Goal: Information Seeking & Learning: Learn about a topic

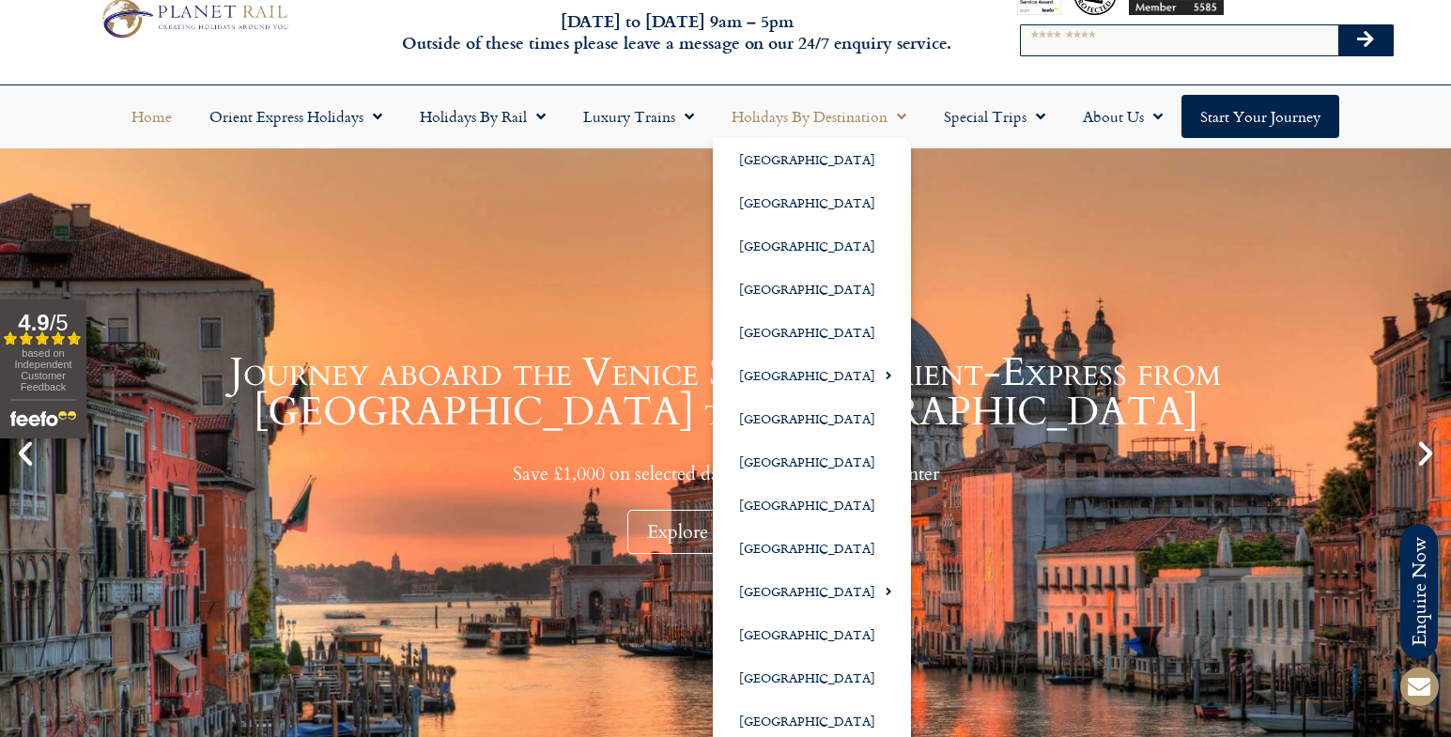
scroll to position [61, 0]
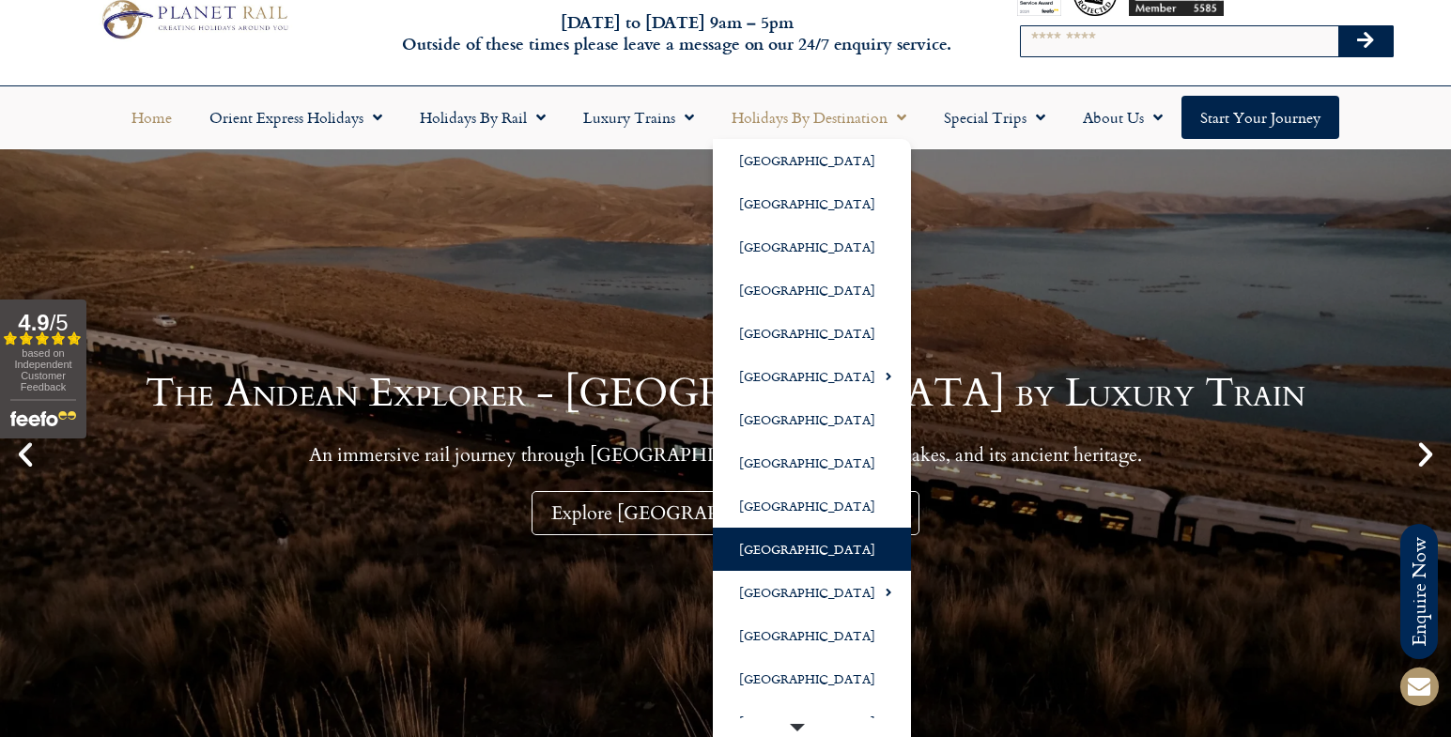
click at [757, 549] on link "[GEOGRAPHIC_DATA]" at bounding box center [812, 549] width 198 height 43
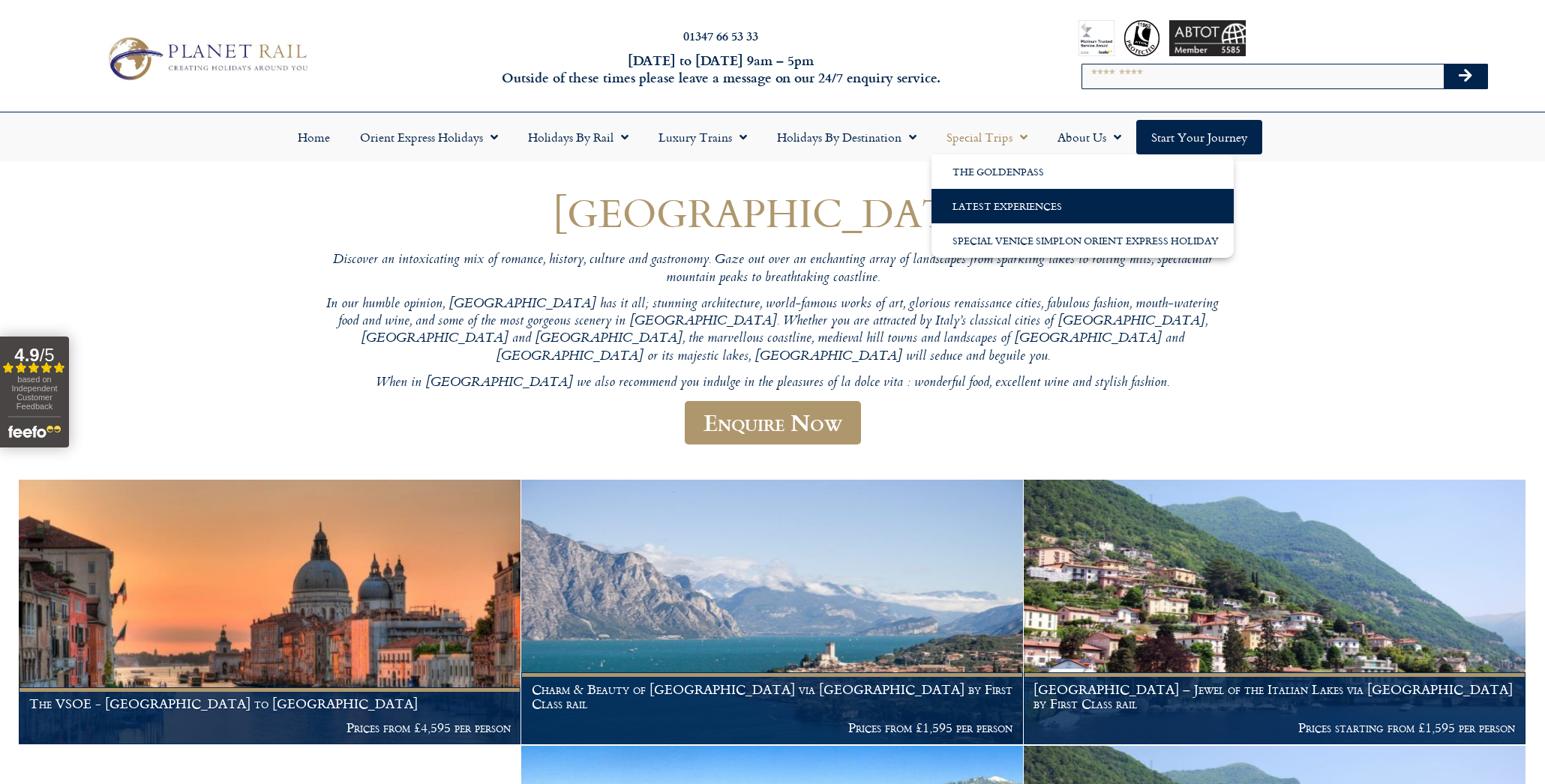
scroll to position [7, 1]
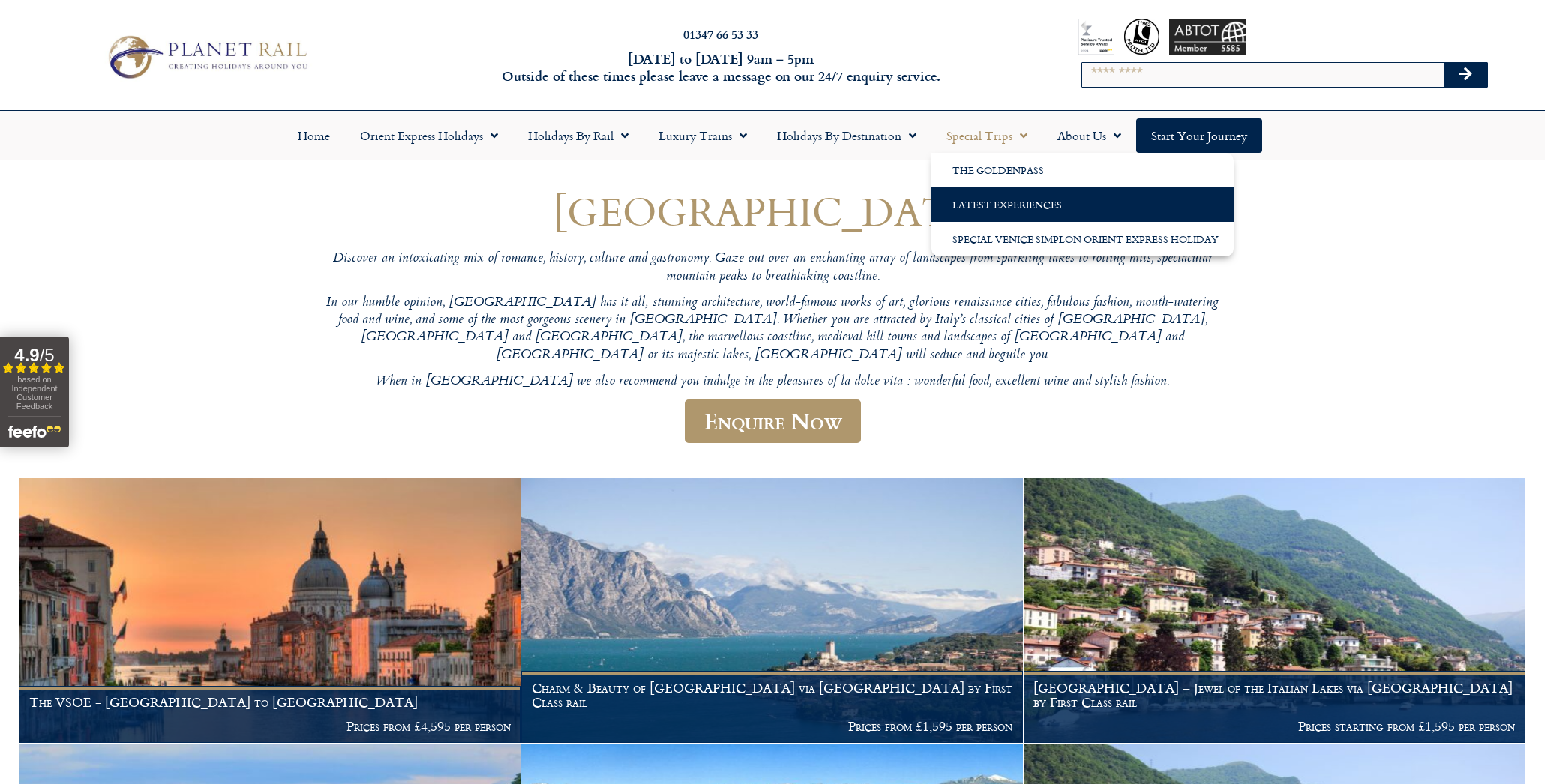
click at [1007, 203] on link "Latest Experiences" at bounding box center [1083, 204] width 303 height 34
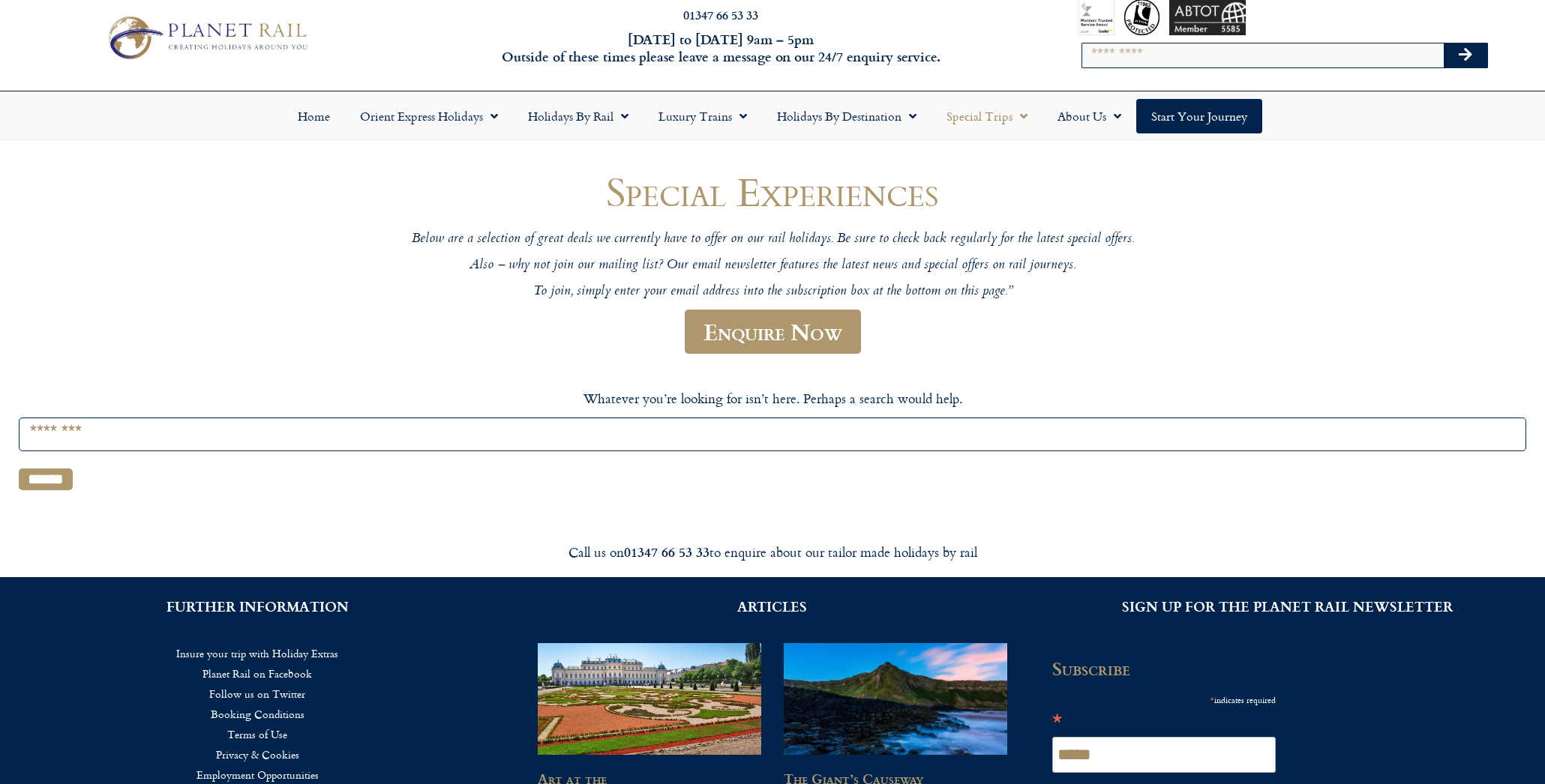
scroll to position [30, 0]
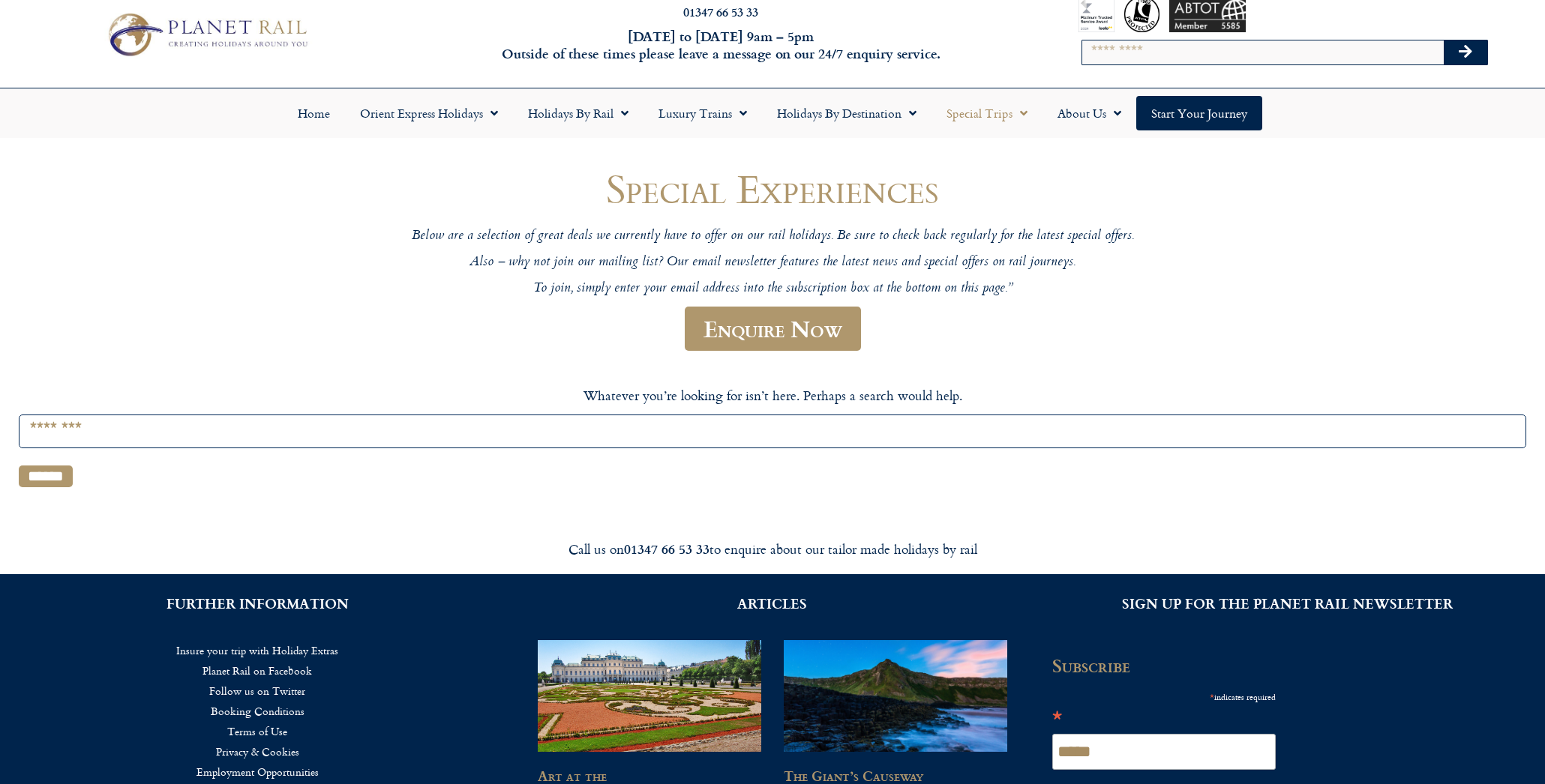
click at [108, 430] on input "Search for:" at bounding box center [772, 431] width 1507 height 34
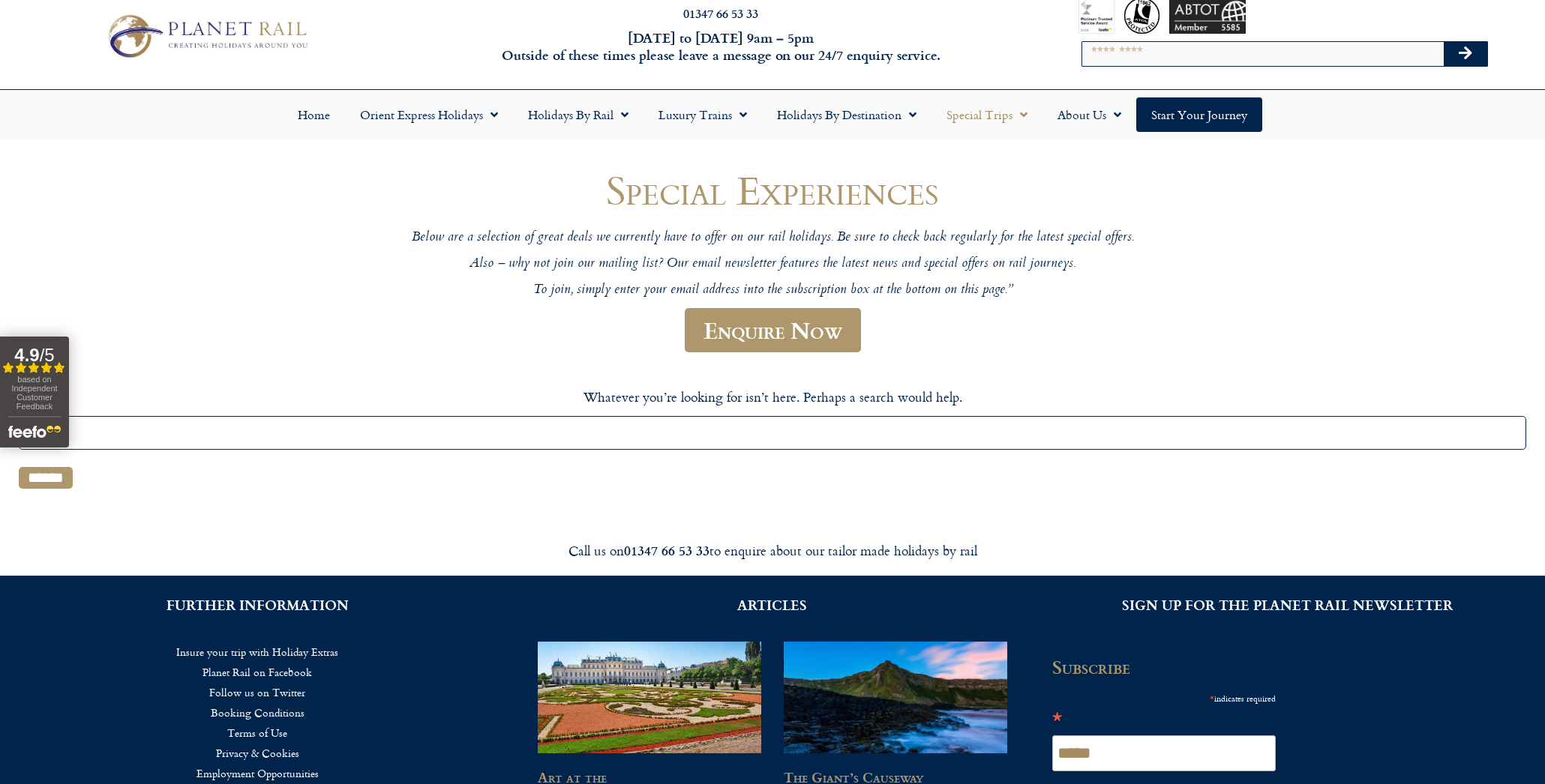
scroll to position [10, 0]
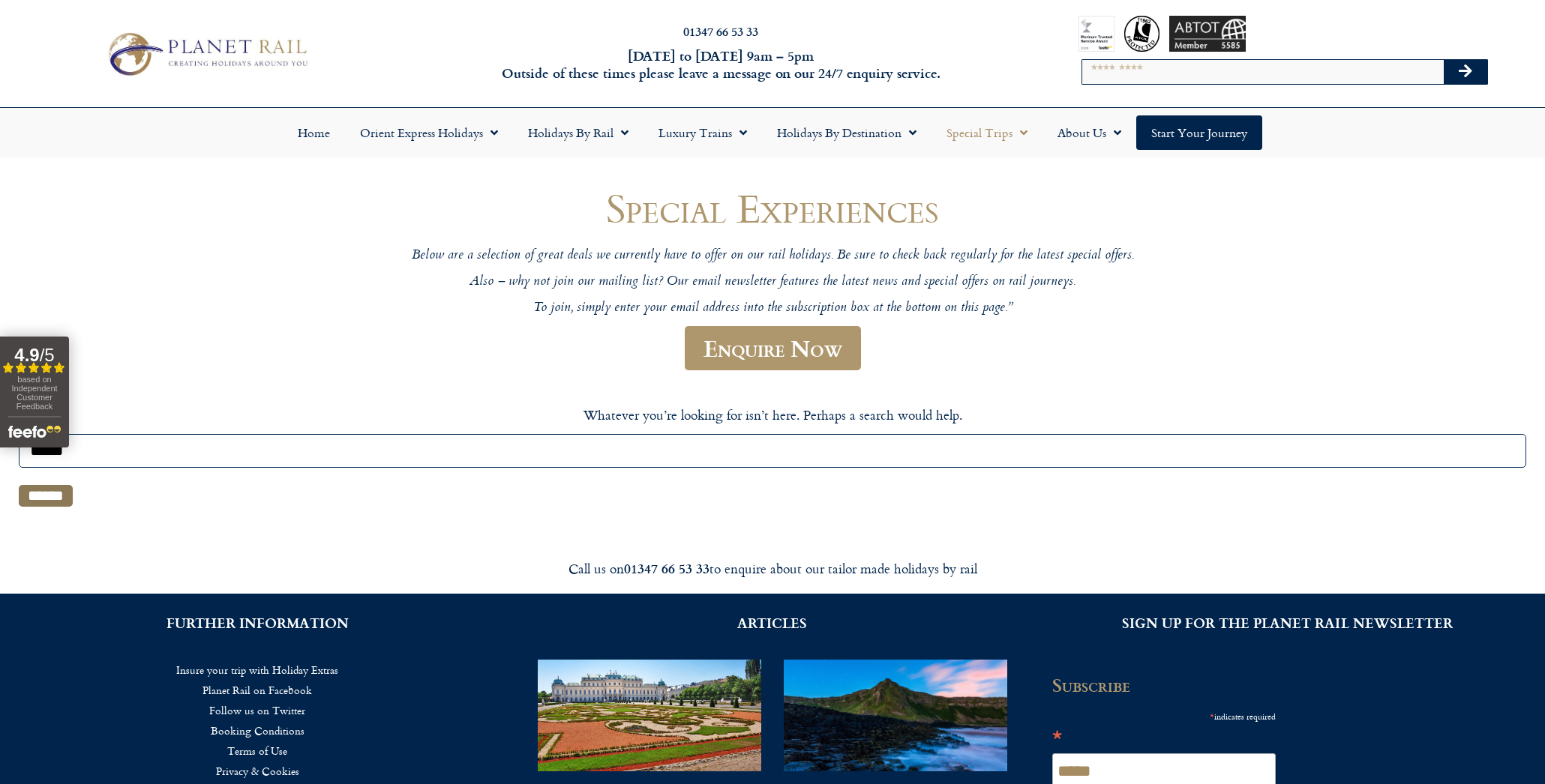
type input "*****"
click at [46, 496] on input "******" at bounding box center [46, 496] width 54 height 22
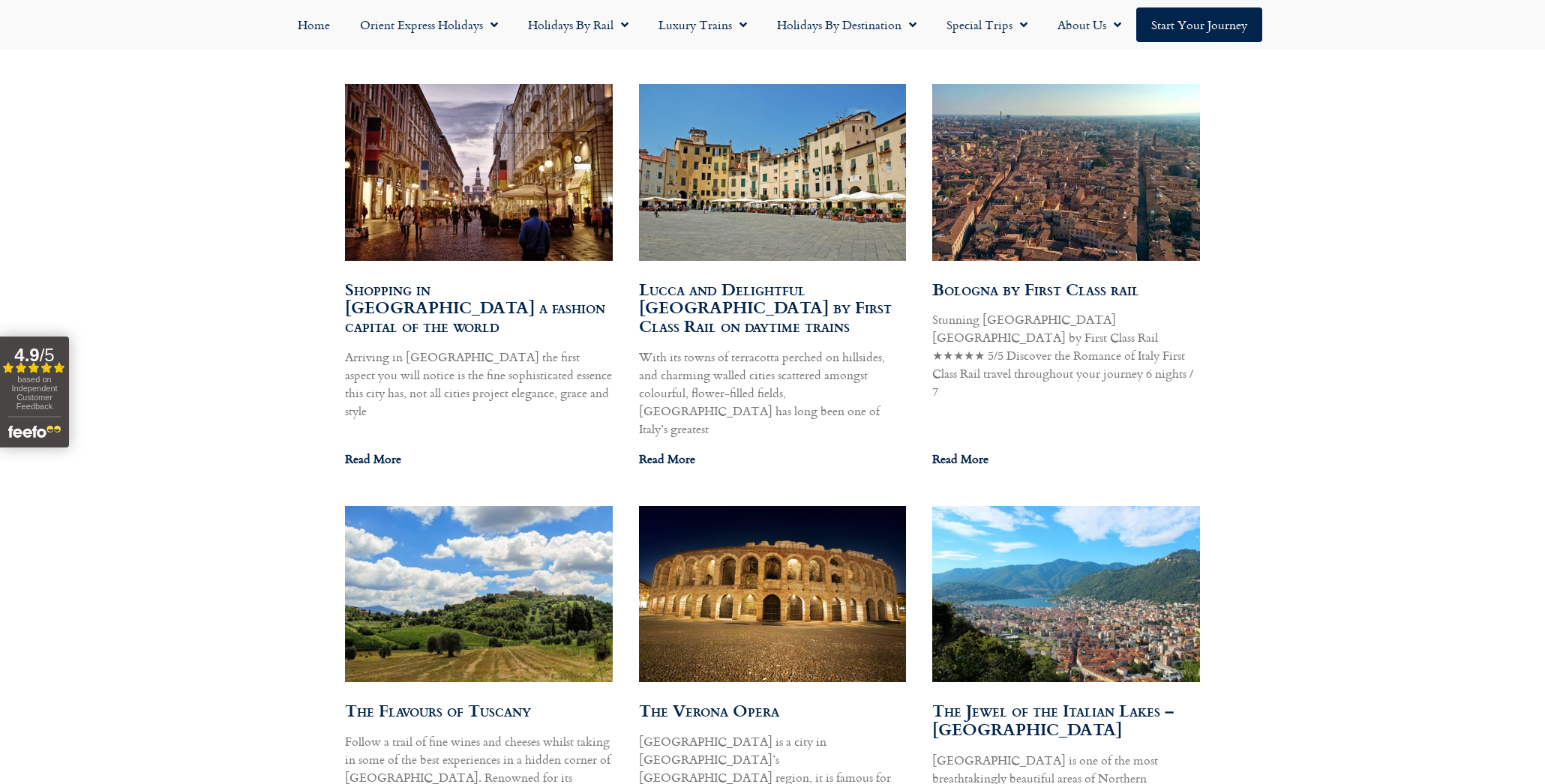
scroll to position [12170, 0]
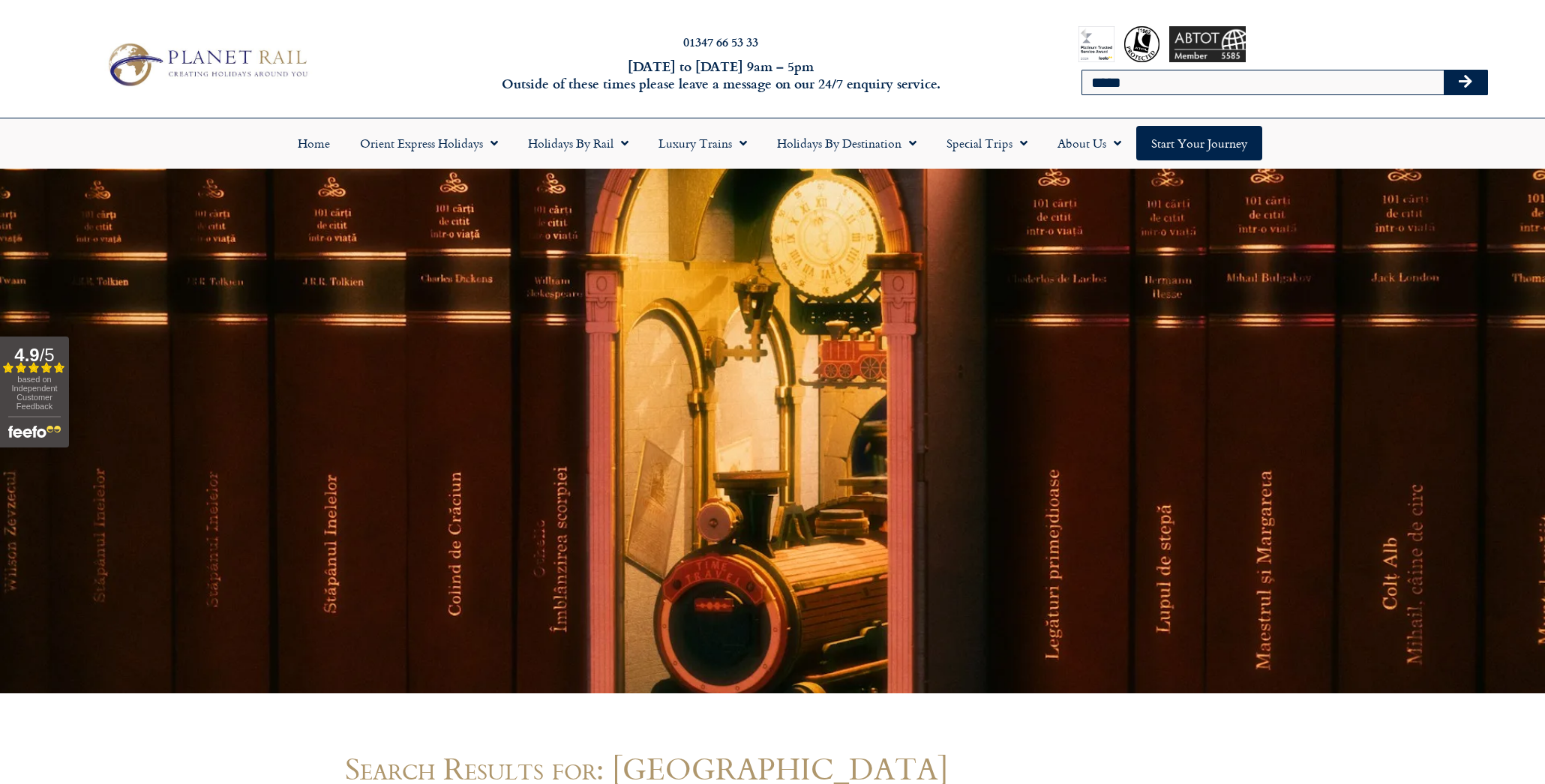
scroll to position [0, 0]
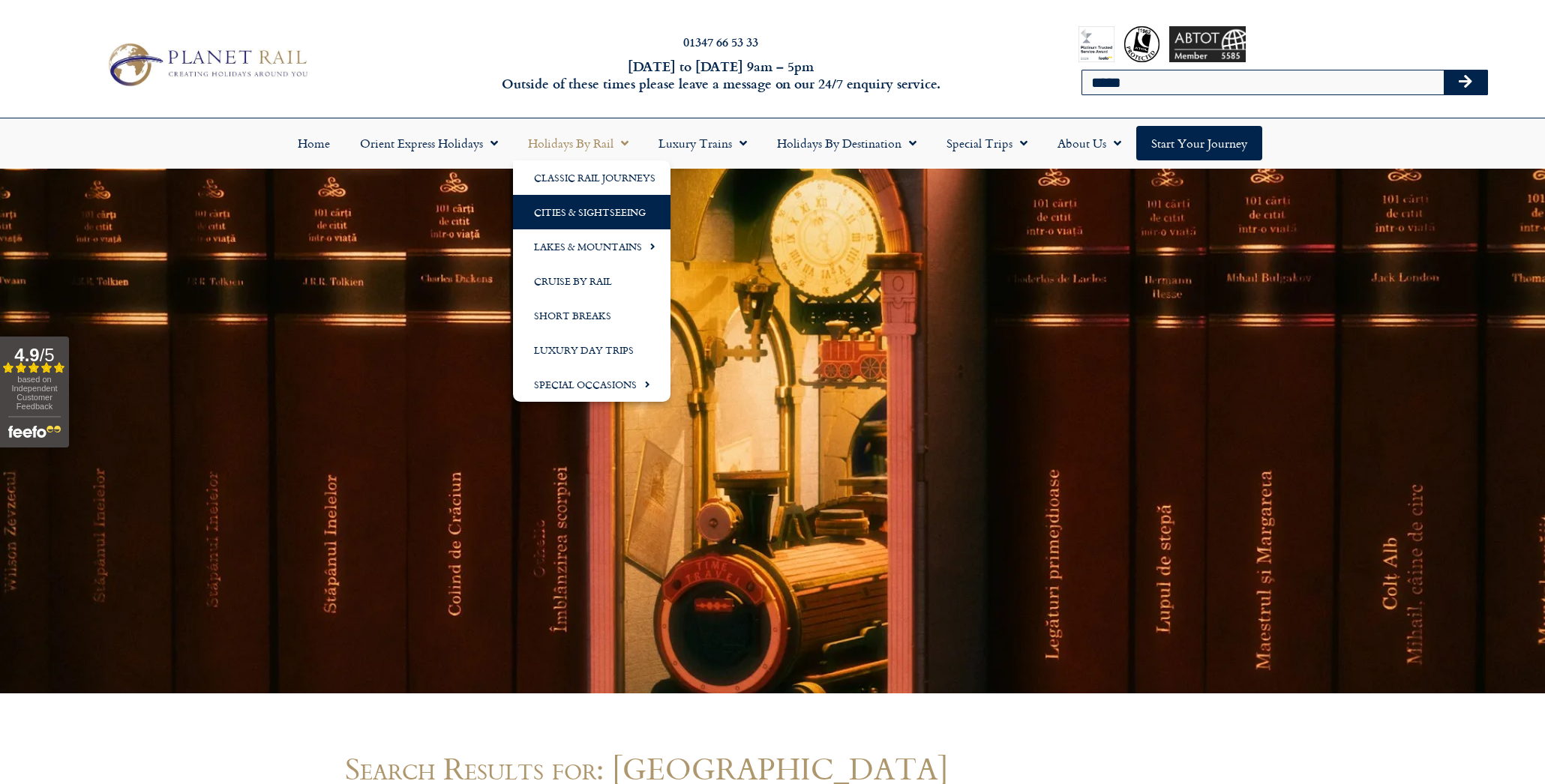
click at [588, 210] on link "Cities & Sightseeing" at bounding box center [591, 212] width 157 height 34
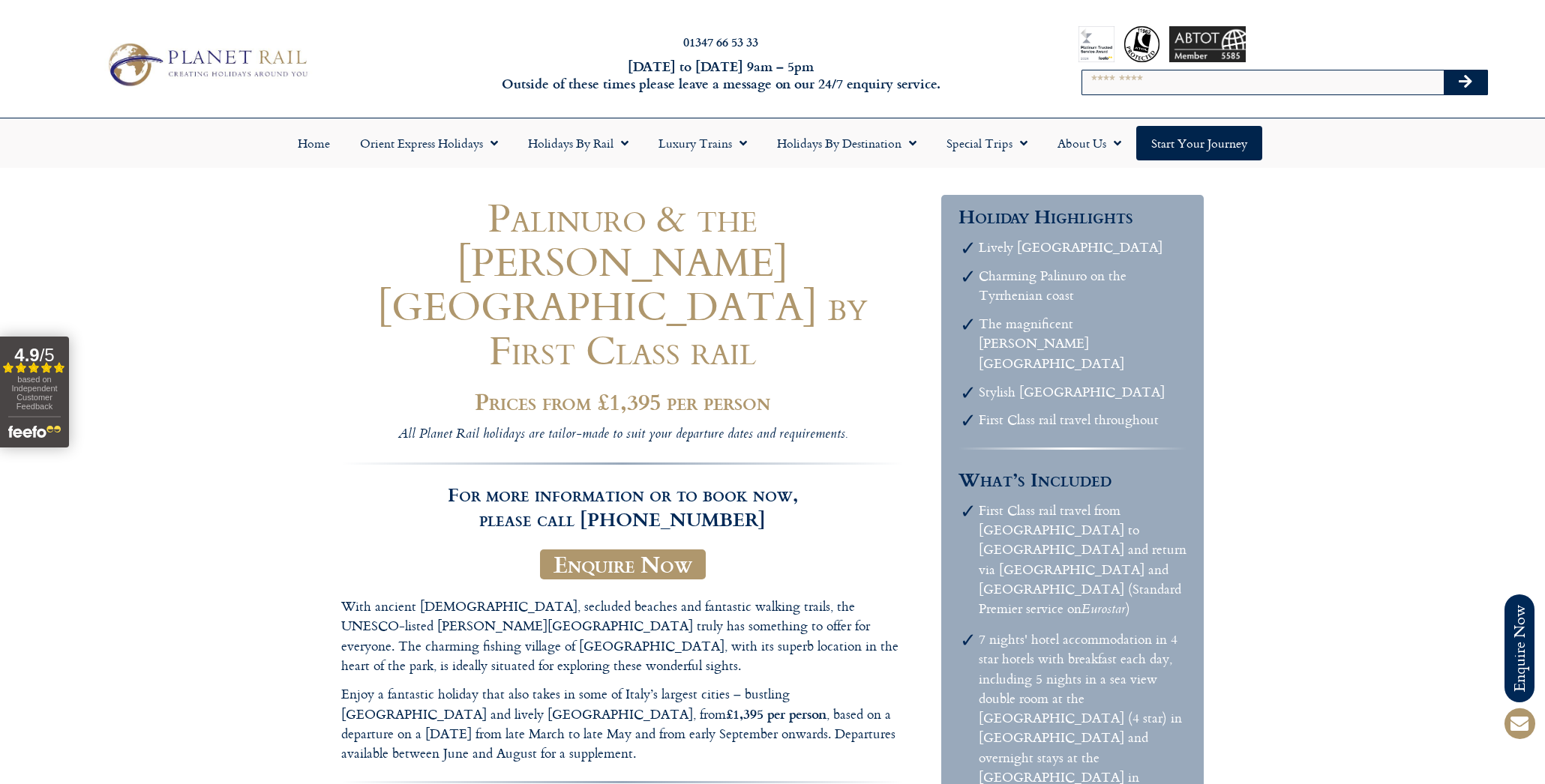
scroll to position [0, 1]
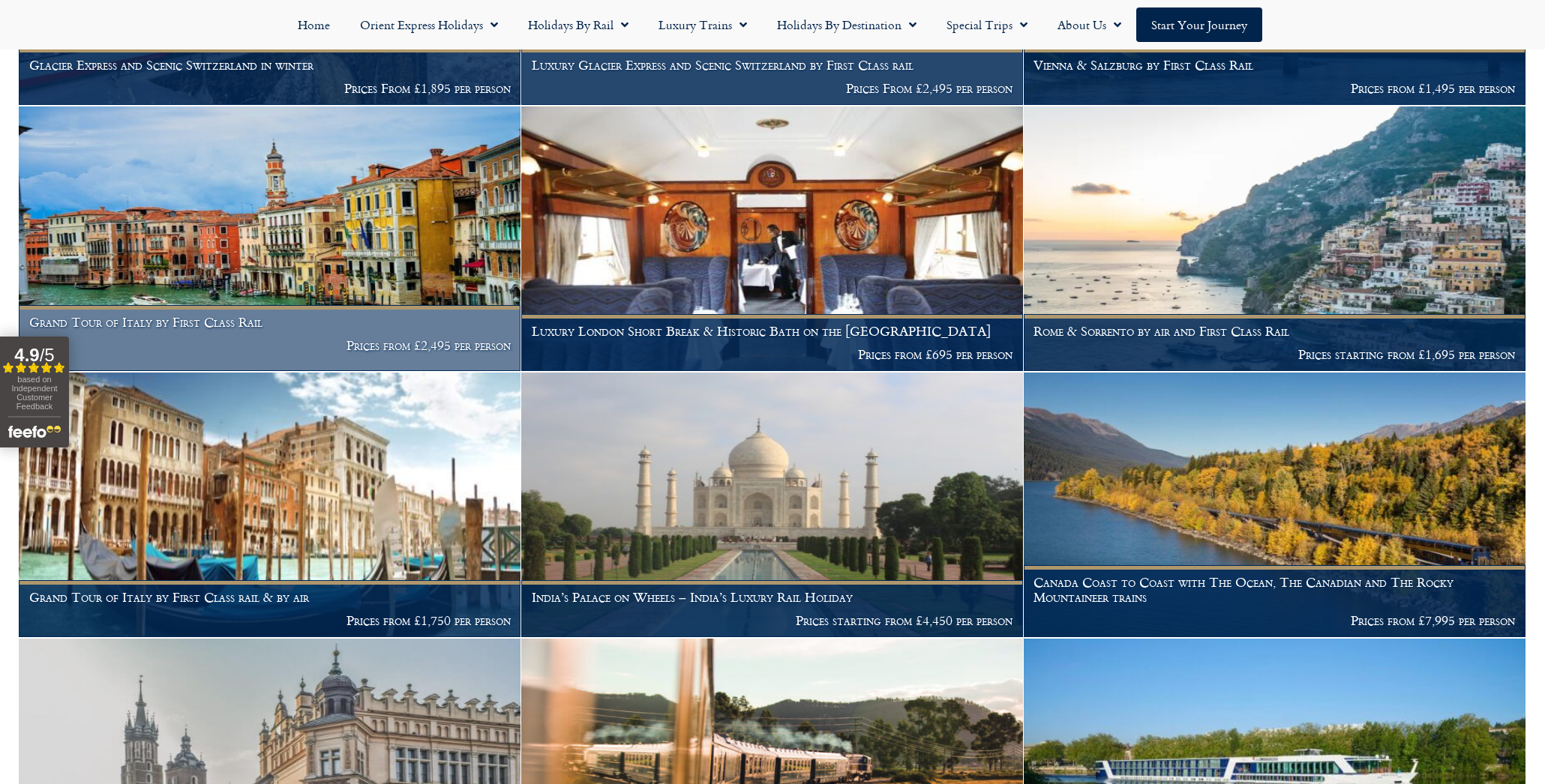
scroll to position [3328, 0]
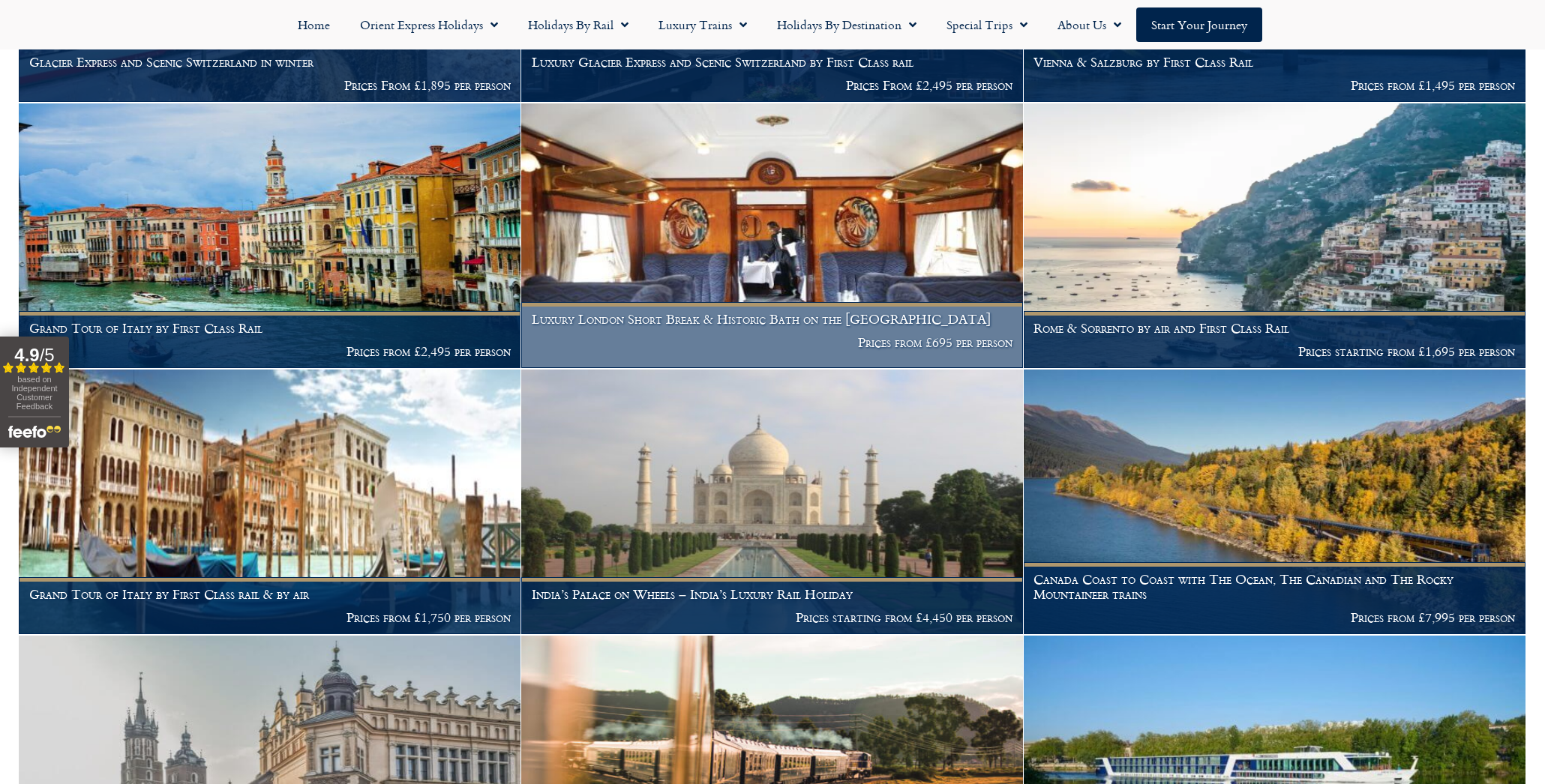
click at [736, 312] on h1 "Luxury London Short Break & Historic Bath on the British Pullman" at bounding box center [772, 319] width 481 height 15
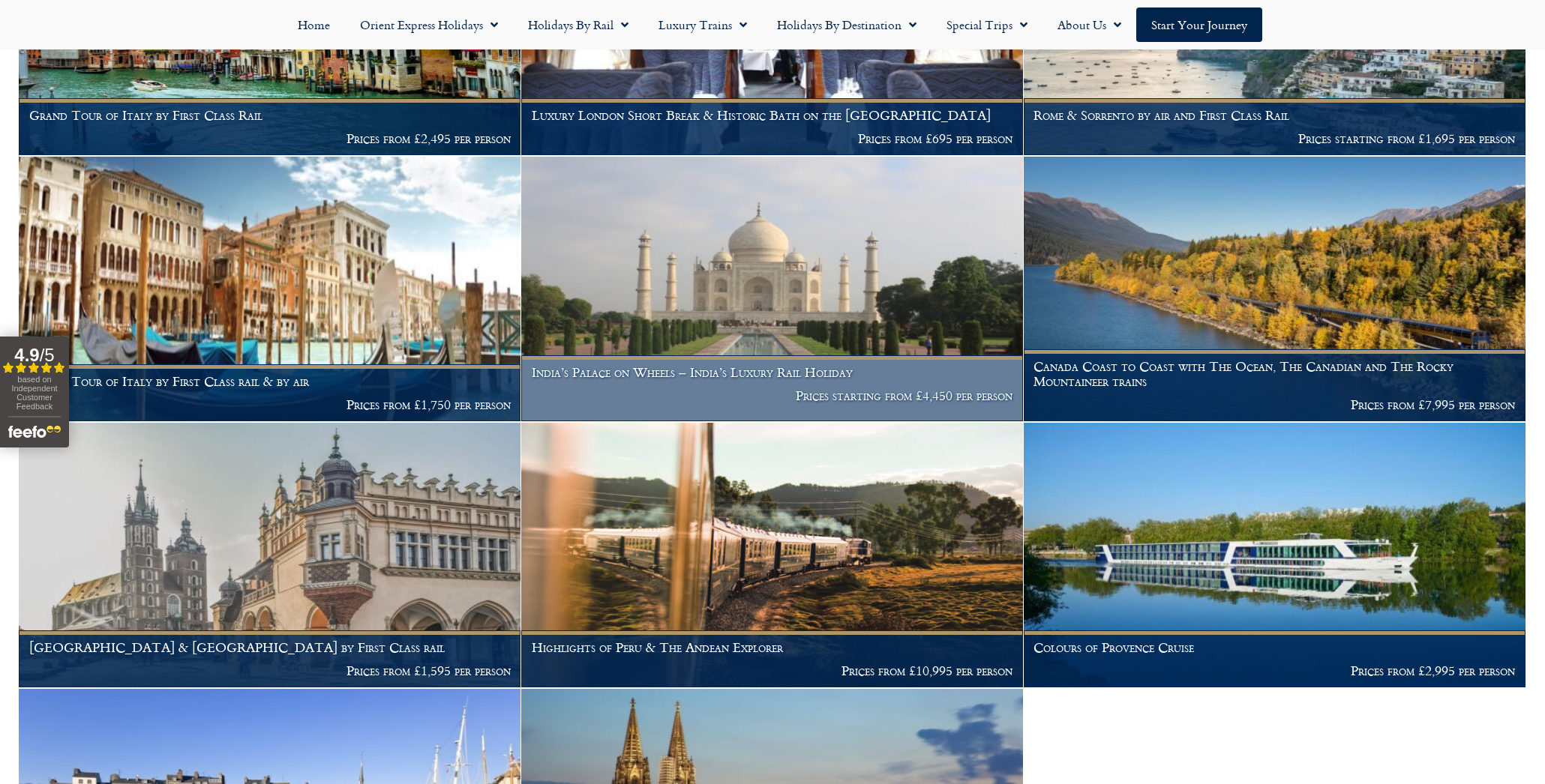
scroll to position [3539, 0]
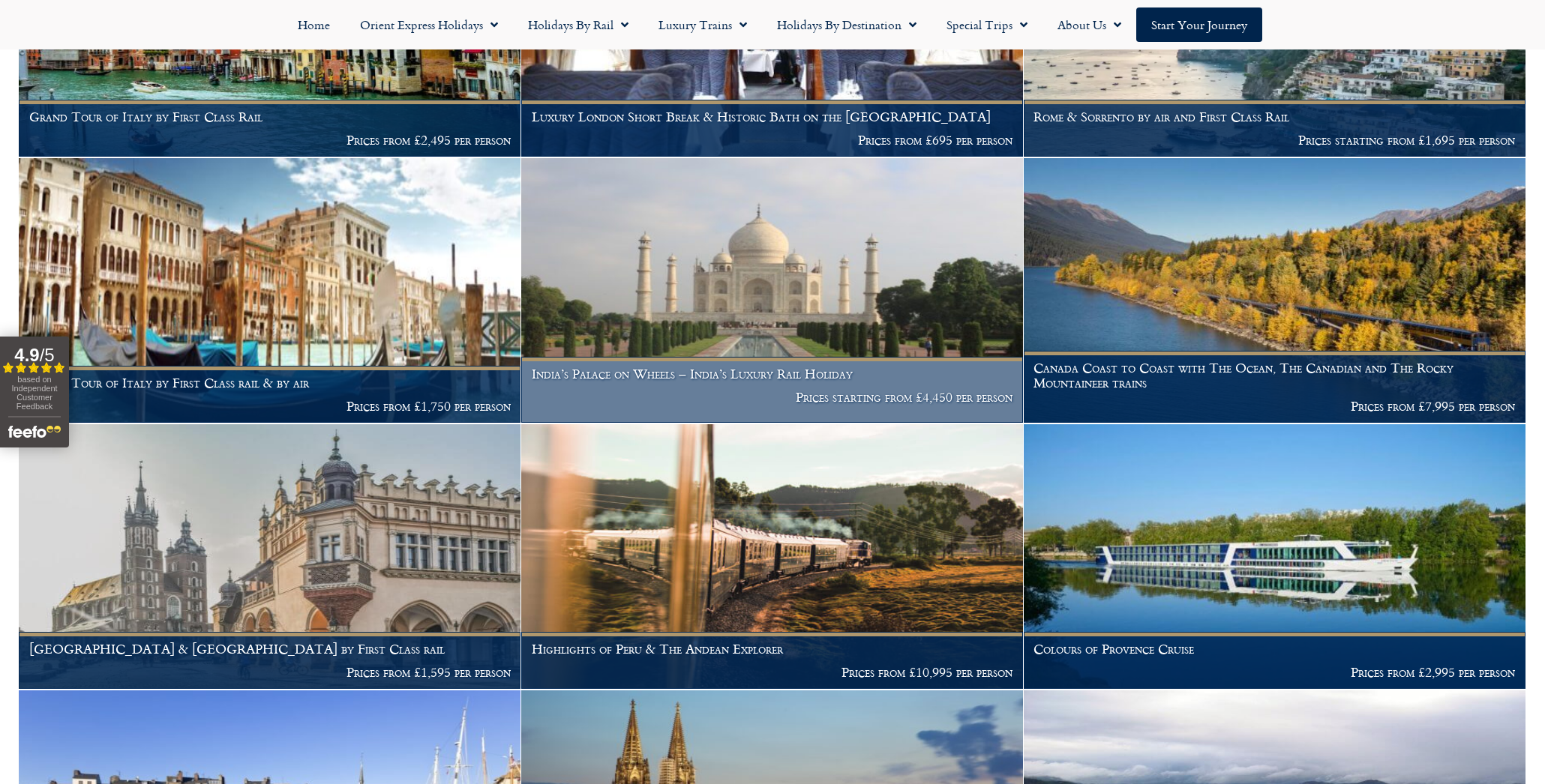
click at [635, 366] on h1 "India’s Palace on Wheels – India’s Luxury Rail Holiday" at bounding box center [772, 374] width 481 height 15
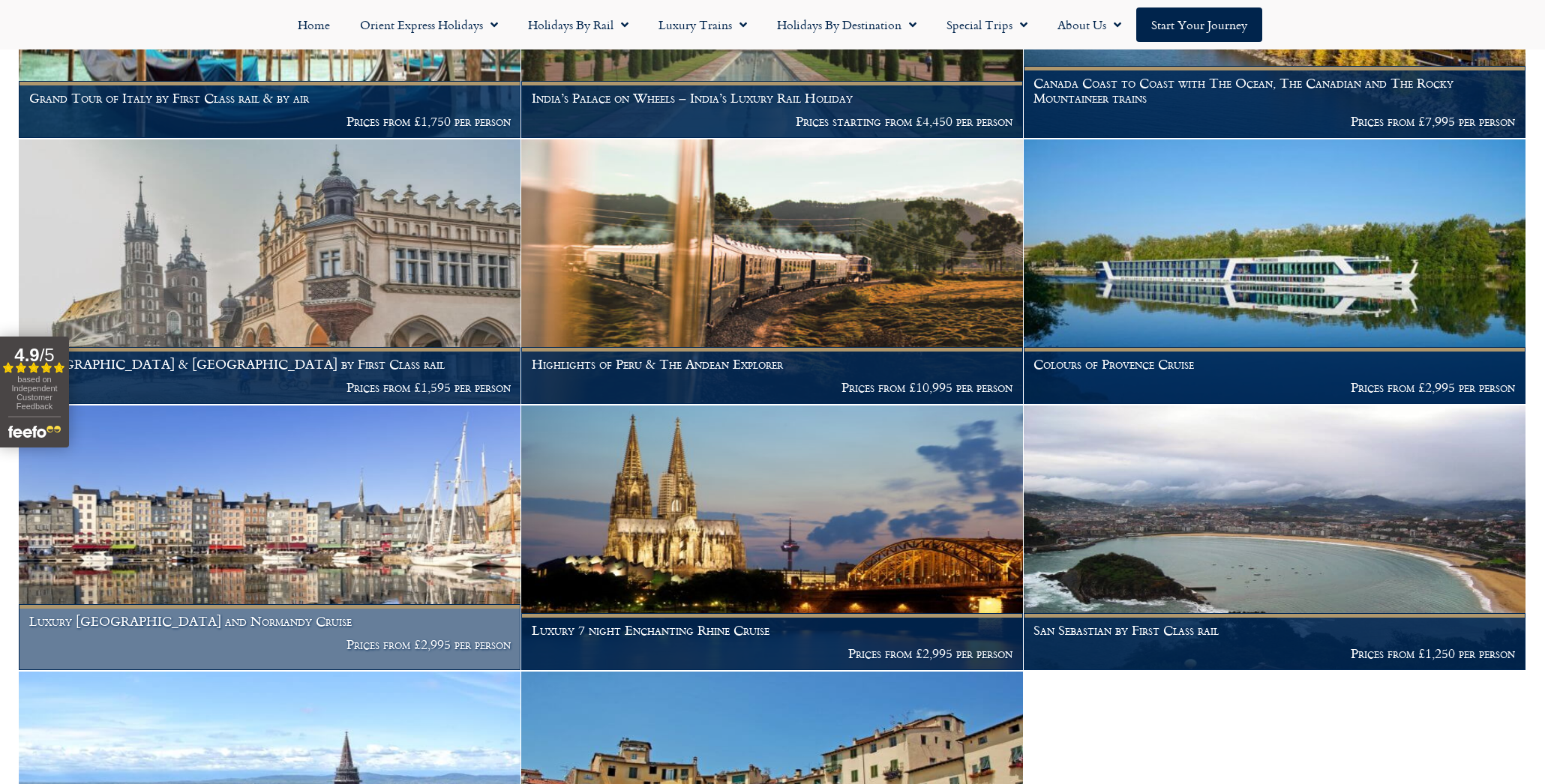
scroll to position [3831, 0]
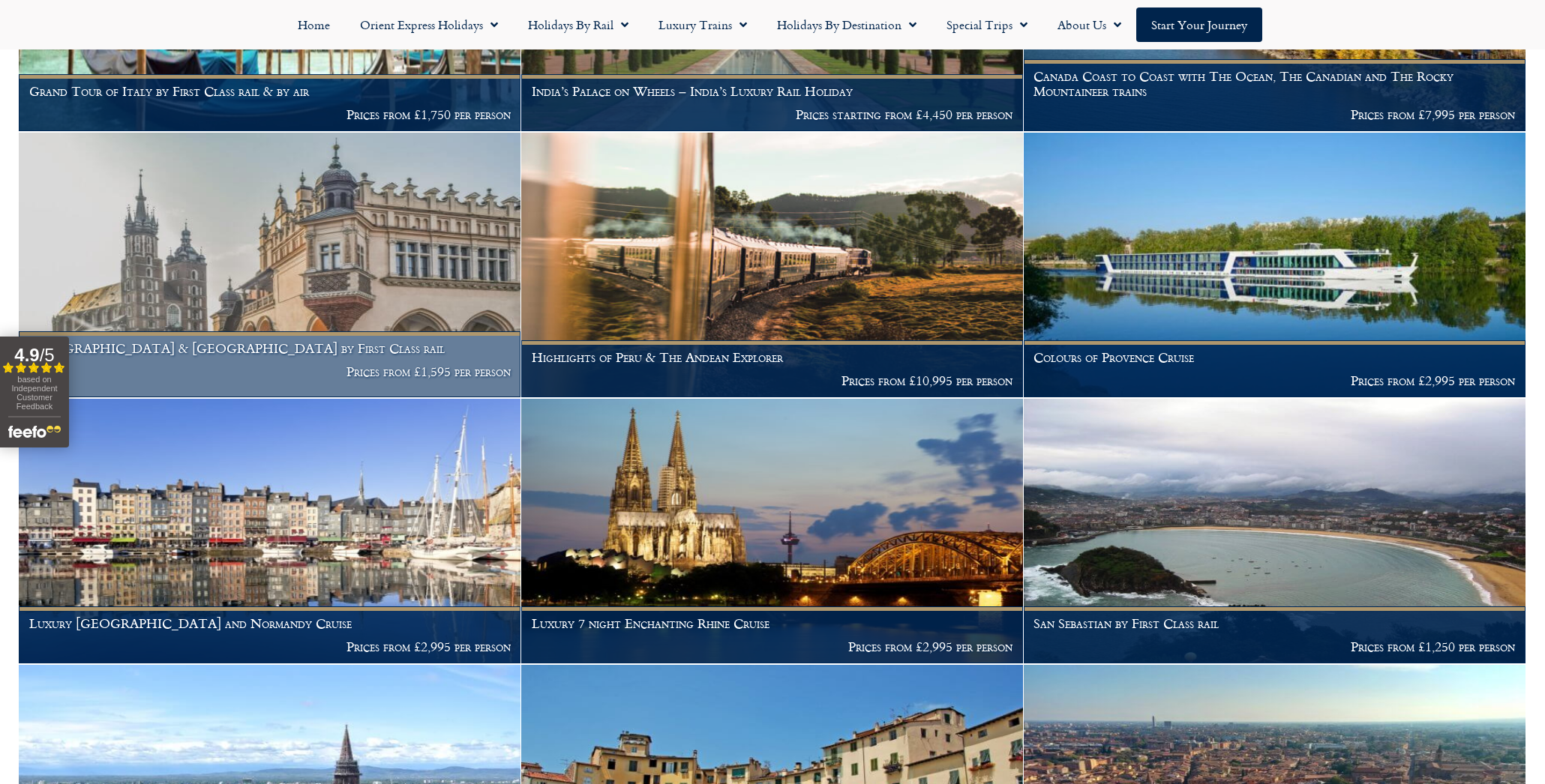
click at [275, 338] on figcaption "Poland & Germany by First Class rail Prices from £1,595 per person" at bounding box center [269, 364] width 501 height 66
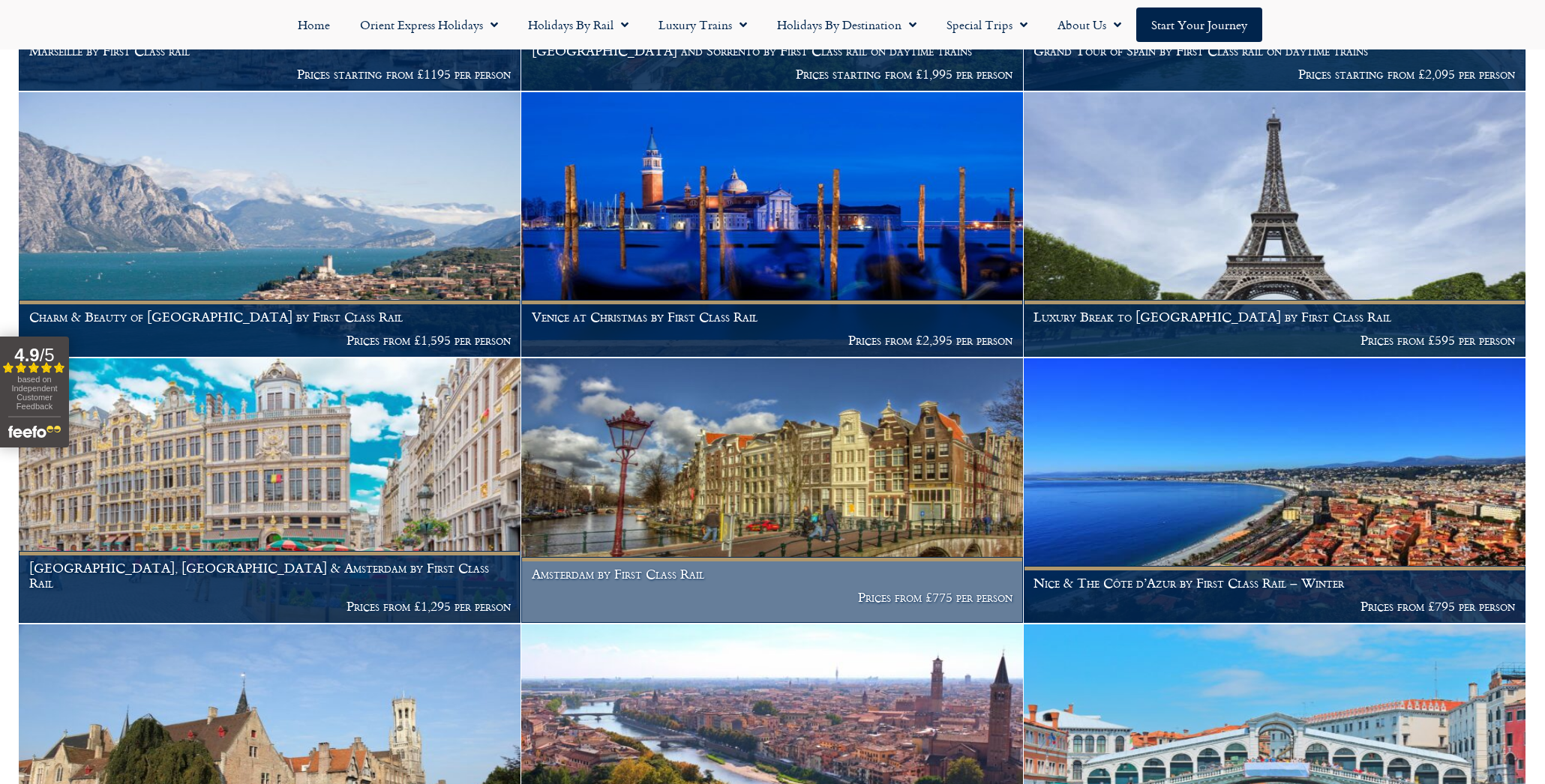
scroll to position [6270, 0]
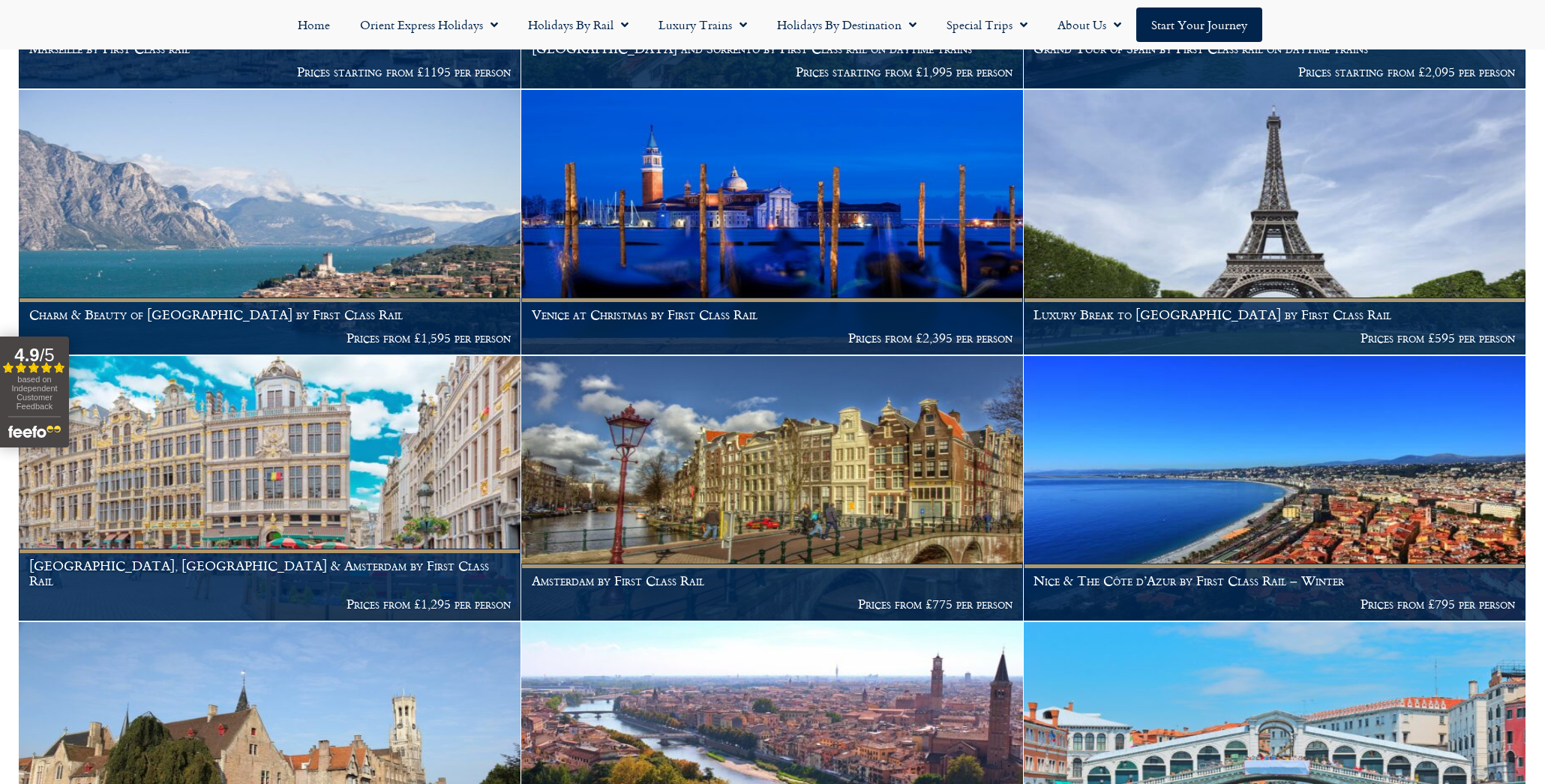
click at [10, 346] on div "4.9 / 5" at bounding box center [35, 355] width 64 height 21
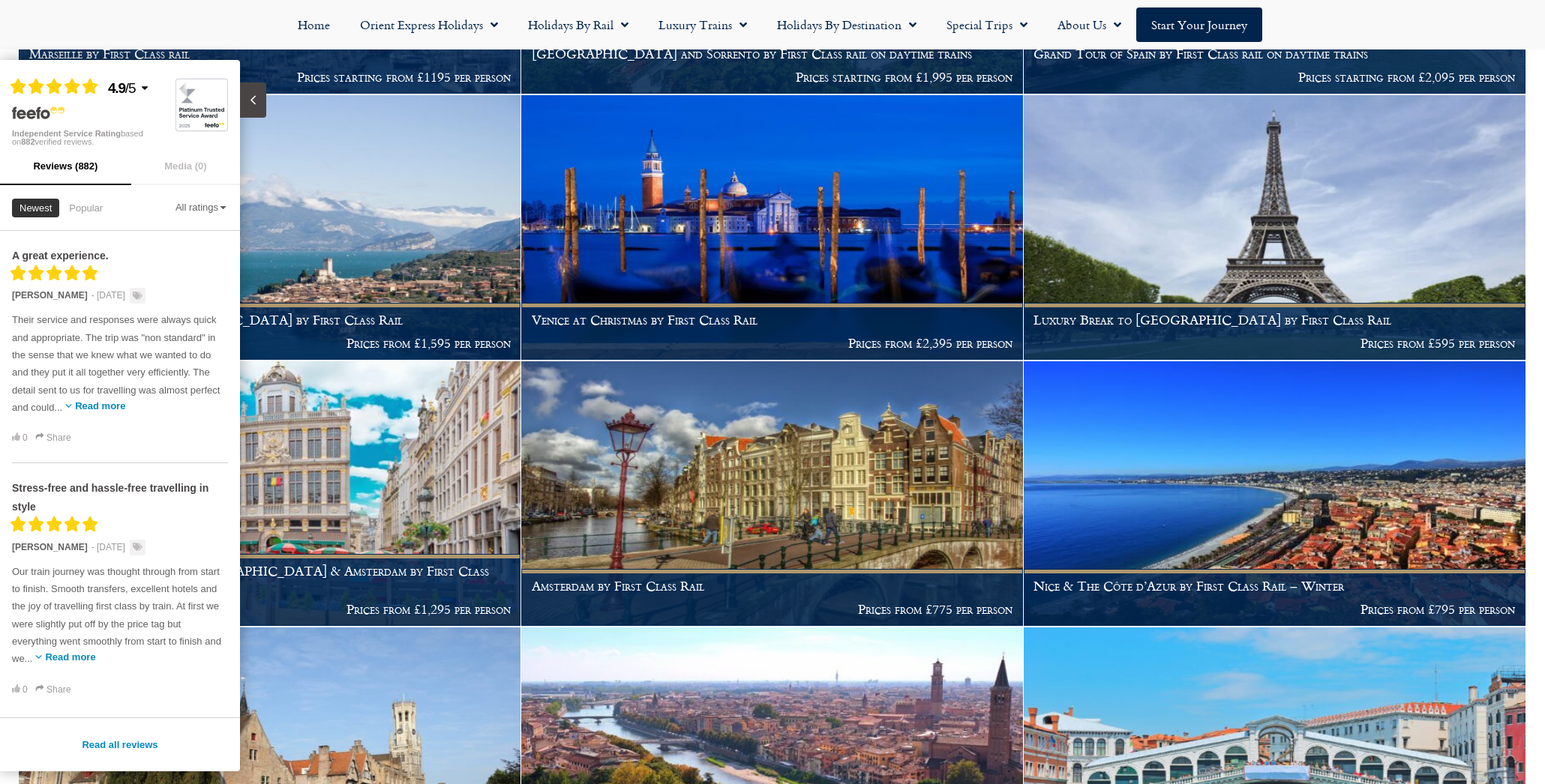
drag, startPoint x: 195, startPoint y: 692, endPoint x: 241, endPoint y: 699, distance: 46.5
click at [200, 695] on div "Stress-free and hassle-free travelling in style Filled star Filled star Filled …" at bounding box center [120, 588] width 216 height 251
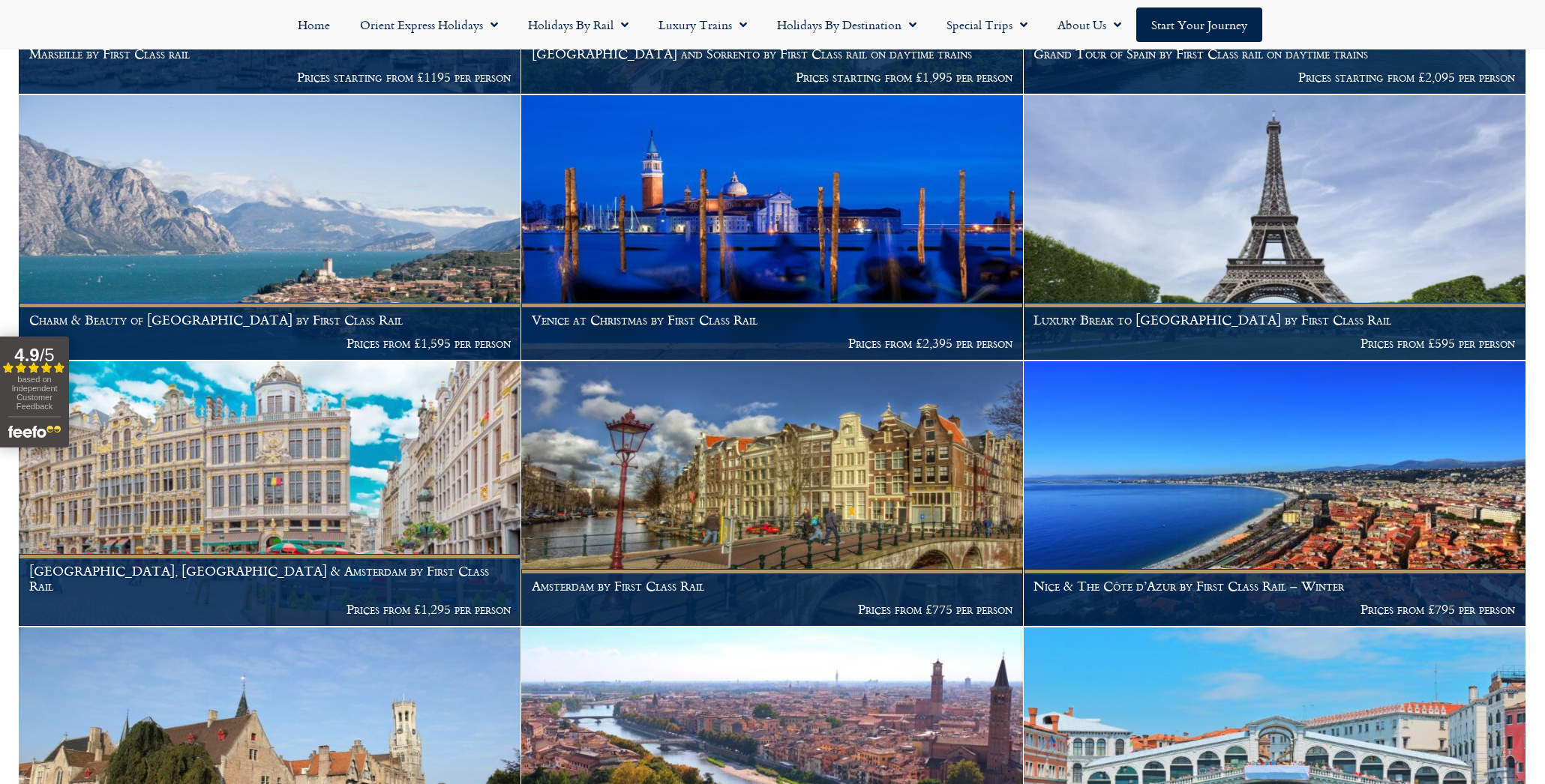
click at [303, 709] on img at bounding box center [269, 760] width 501 height 265
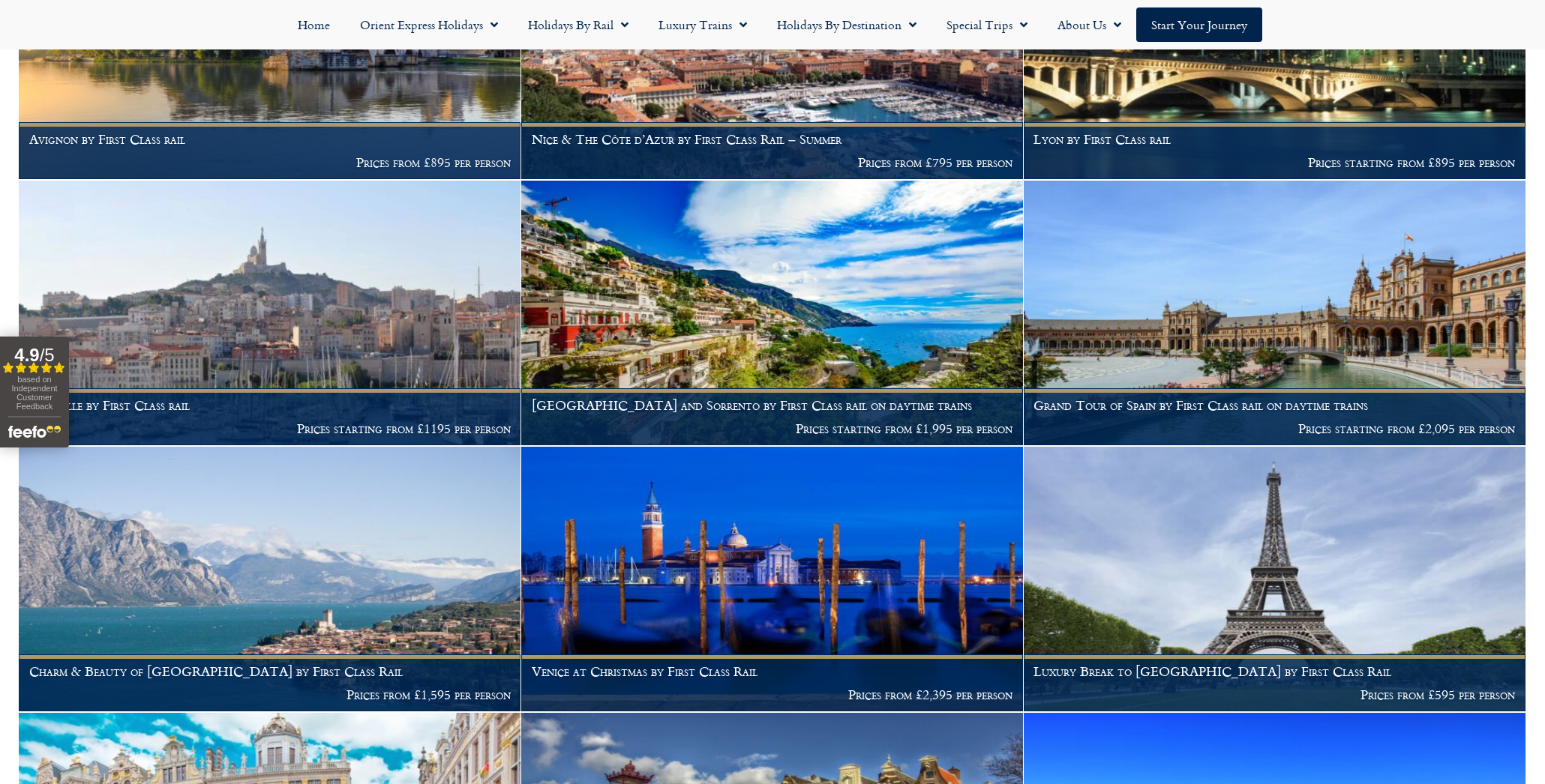
scroll to position [5910, 0]
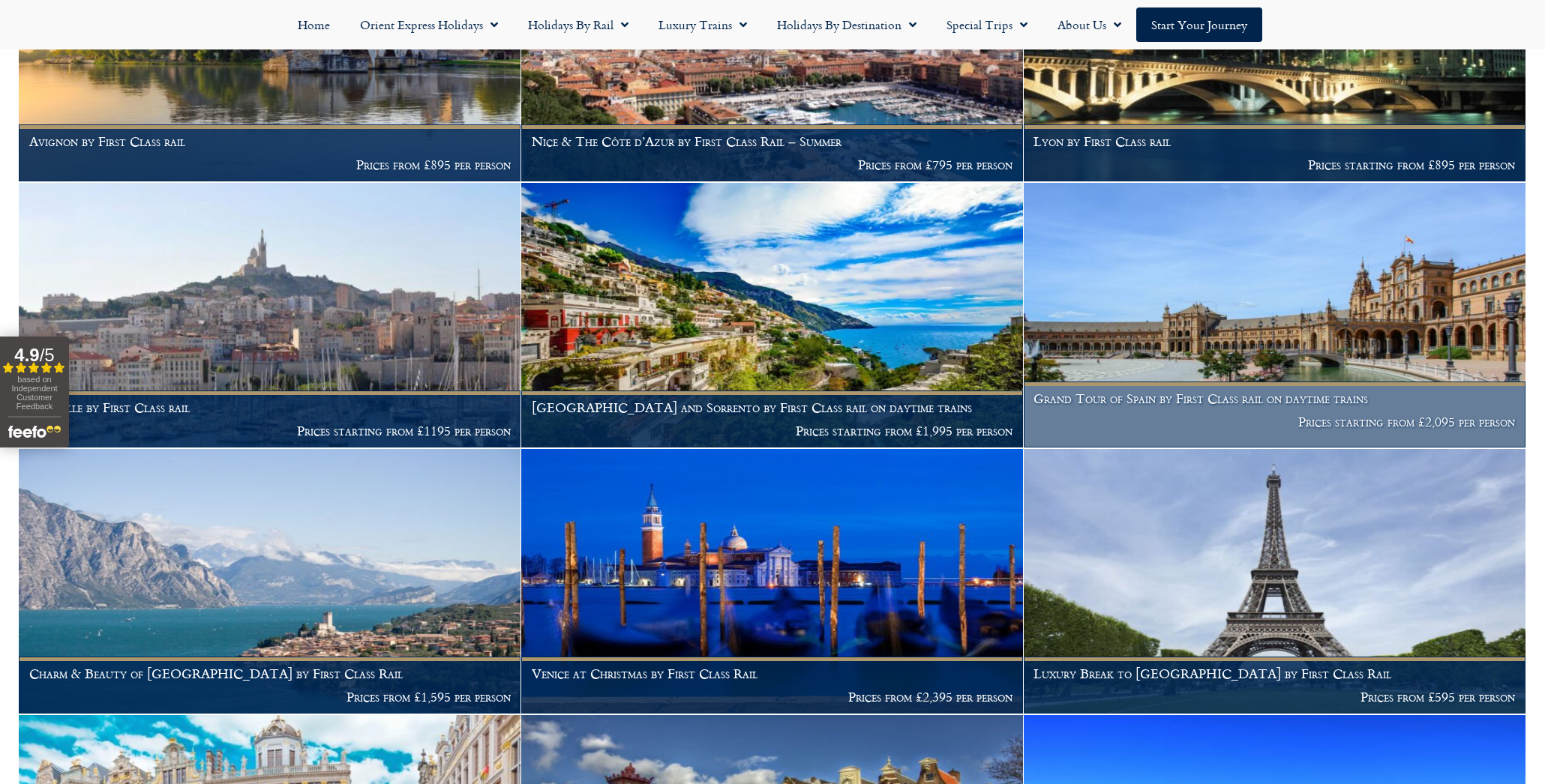
click at [1194, 391] on h1 "Grand Tour of Spain by First Class rail on daytime trains" at bounding box center [1274, 398] width 481 height 15
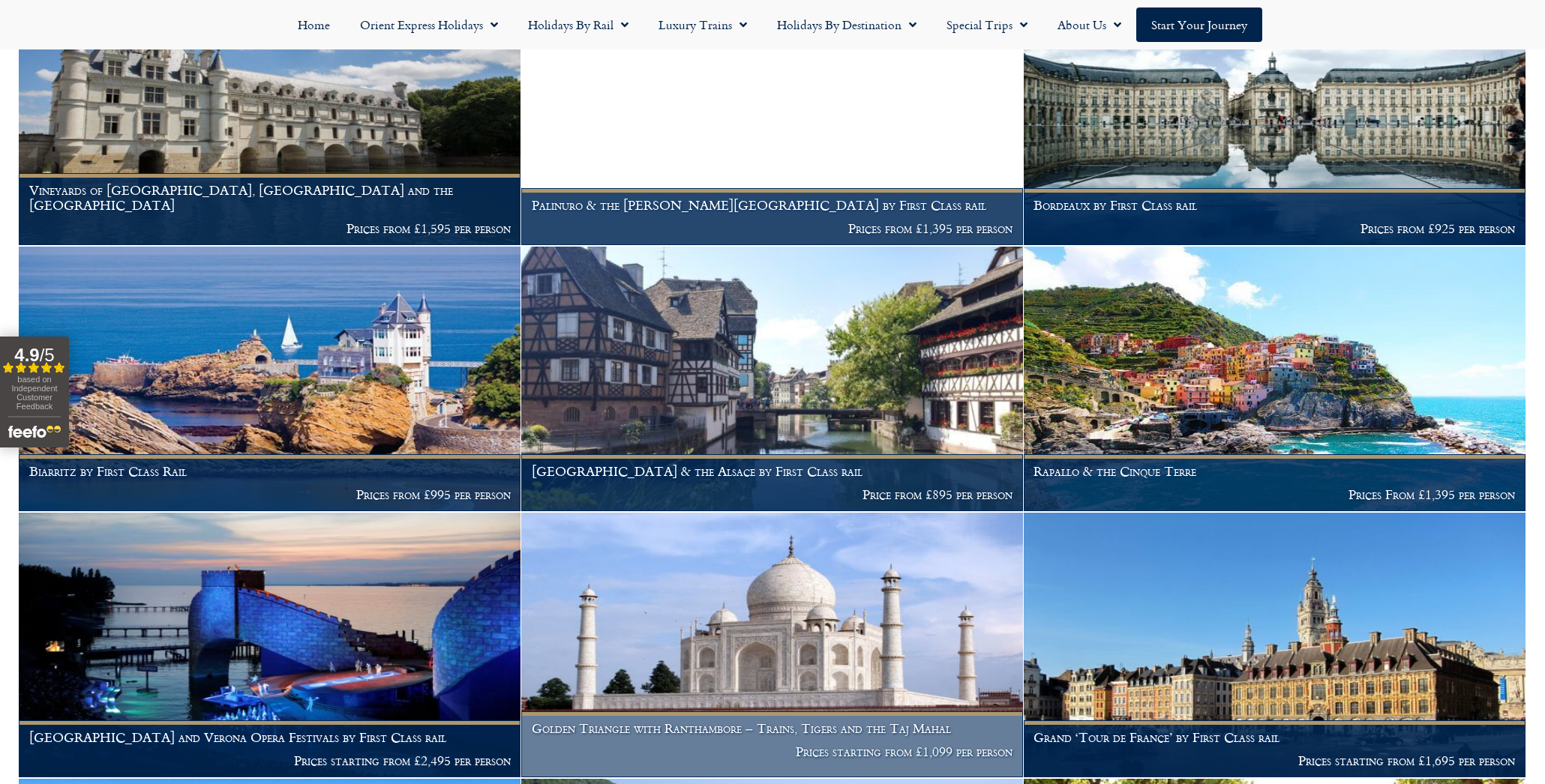
scroll to position [4776, 0]
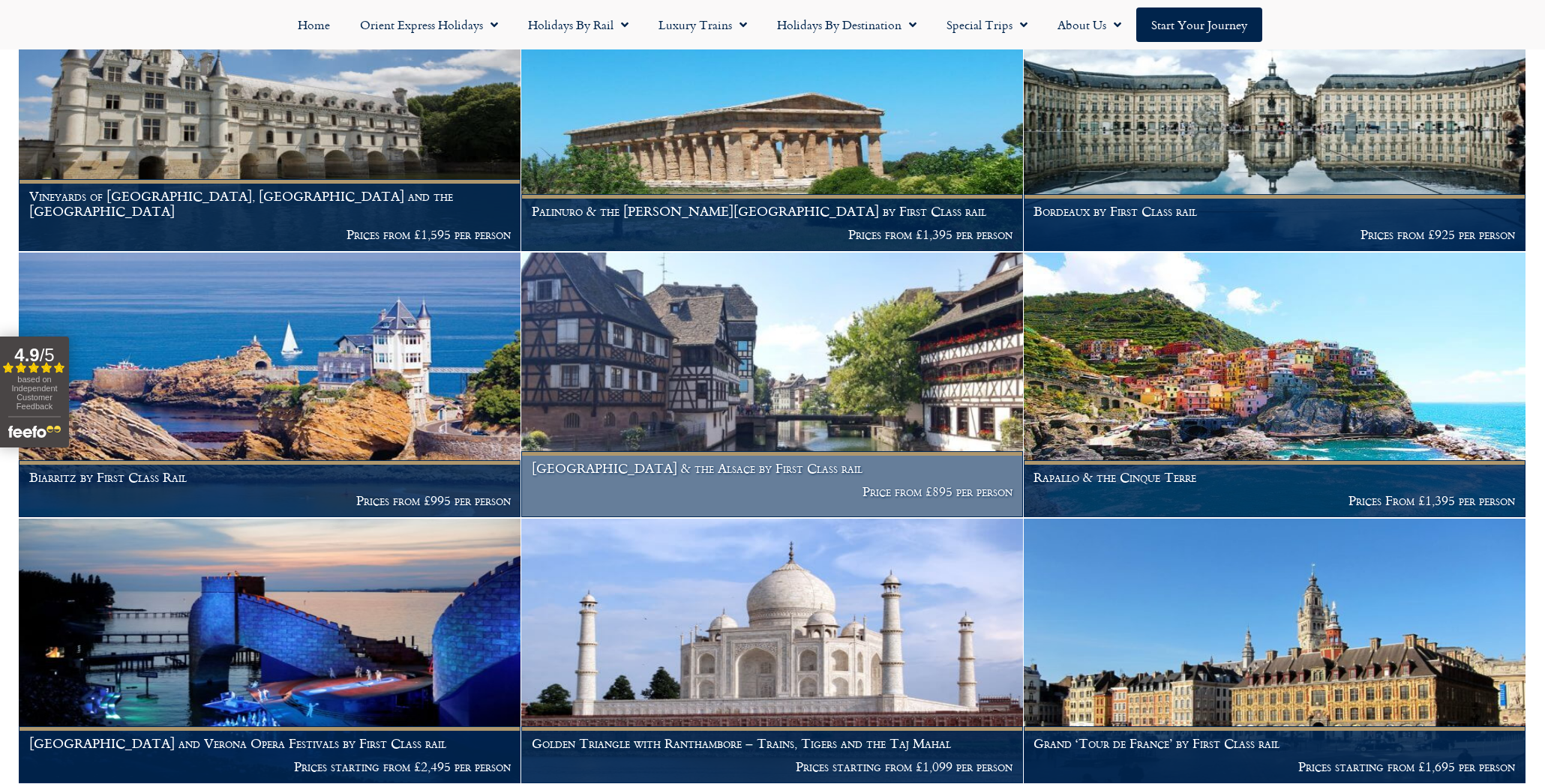
click at [676, 371] on img at bounding box center [772, 386] width 501 height 265
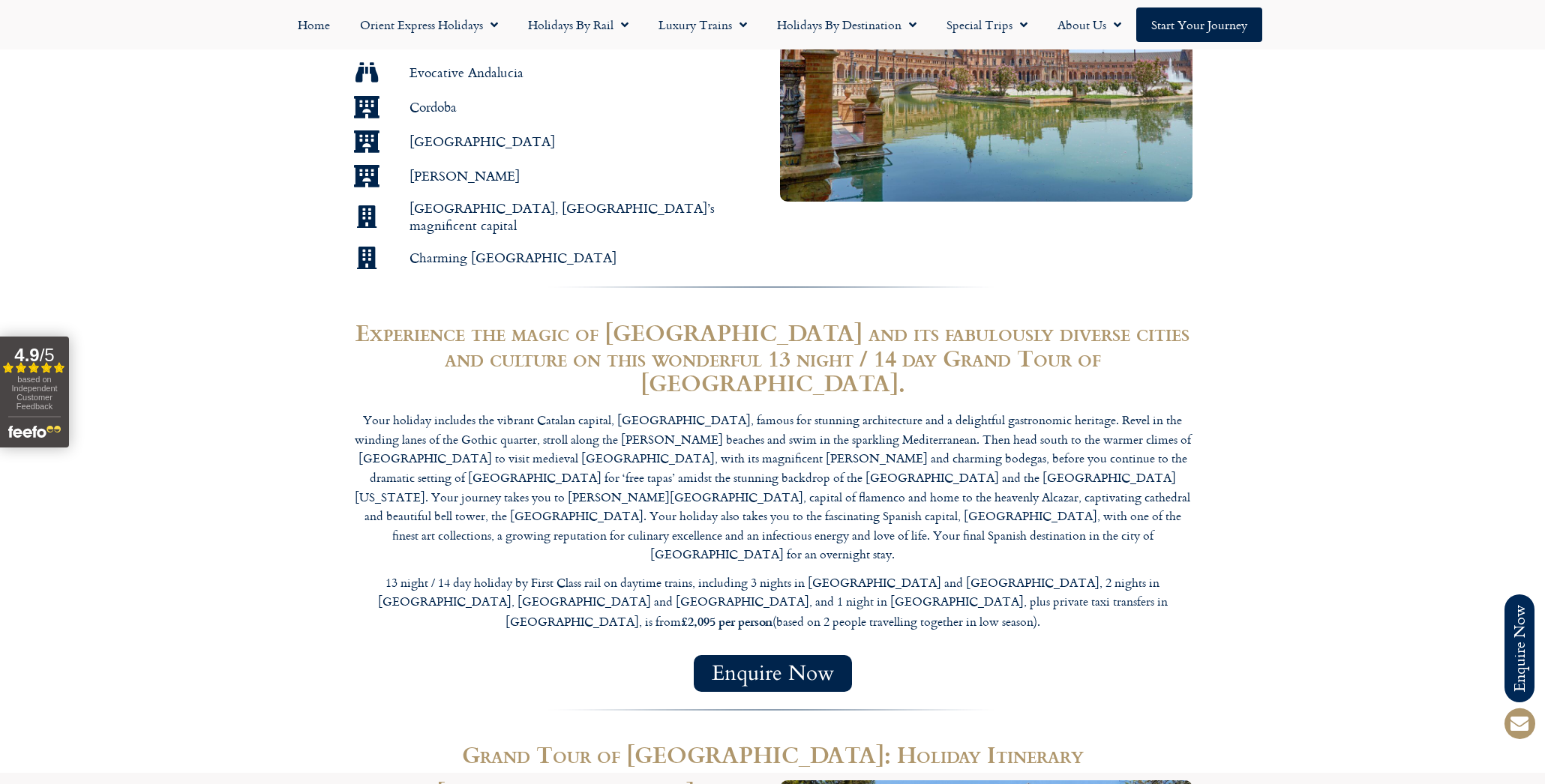
scroll to position [1149, 0]
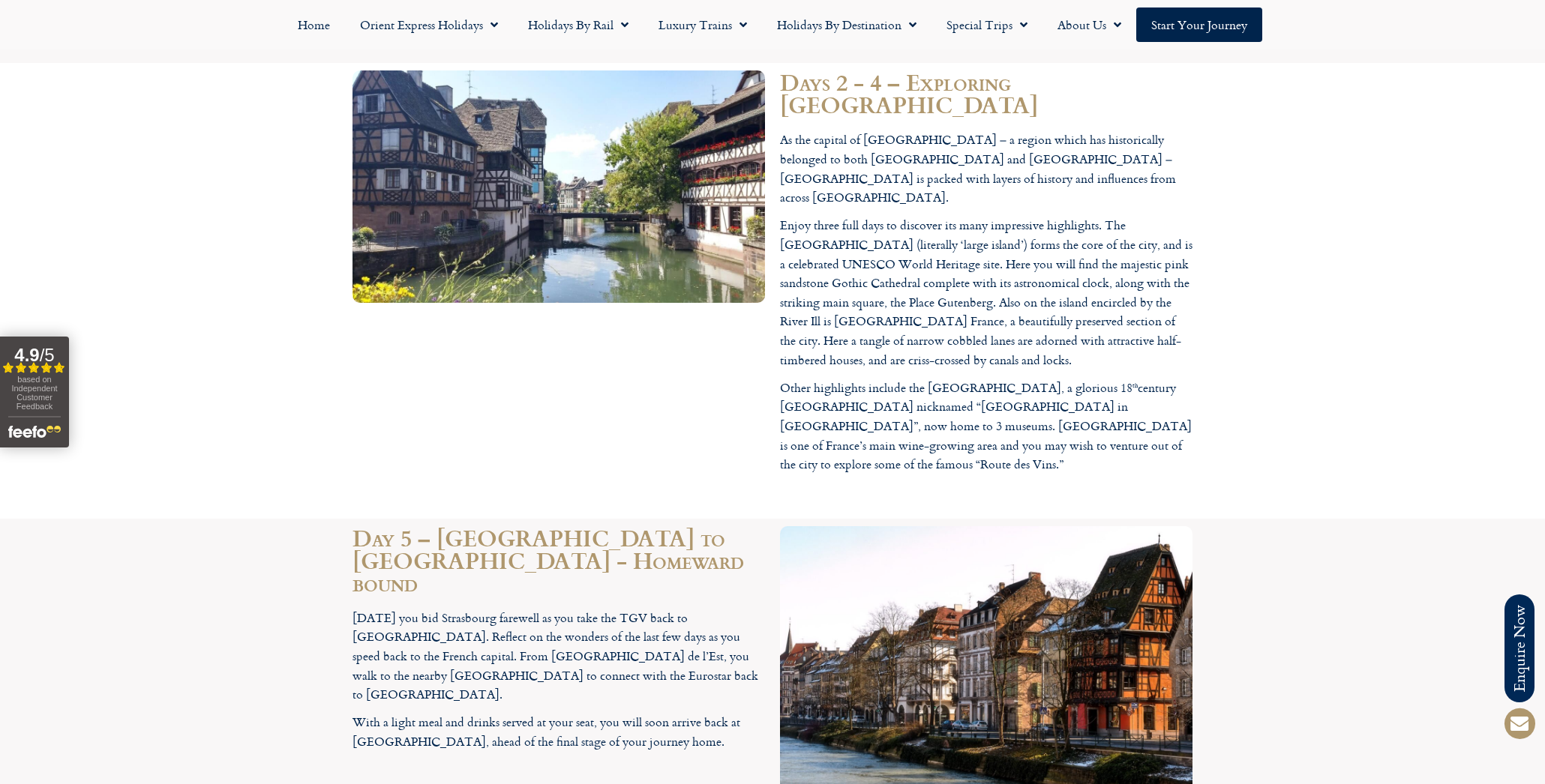
scroll to position [1820, 0]
